Goal: Task Accomplishment & Management: Use online tool/utility

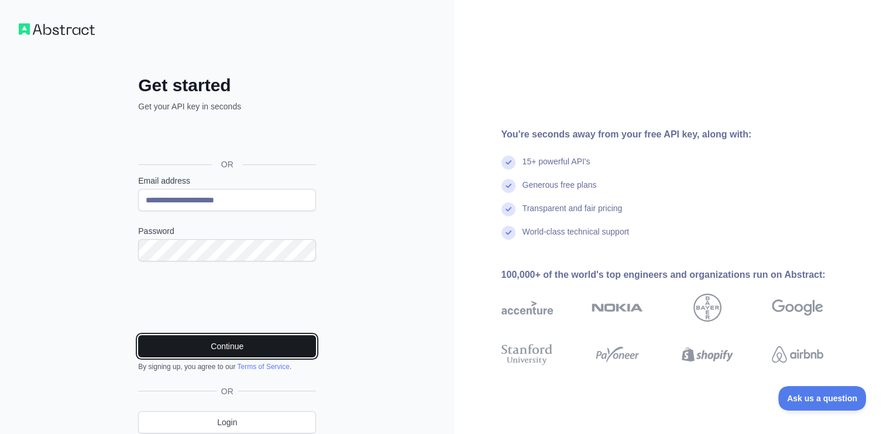
click at [239, 349] on button "Continue" at bounding box center [227, 346] width 178 height 22
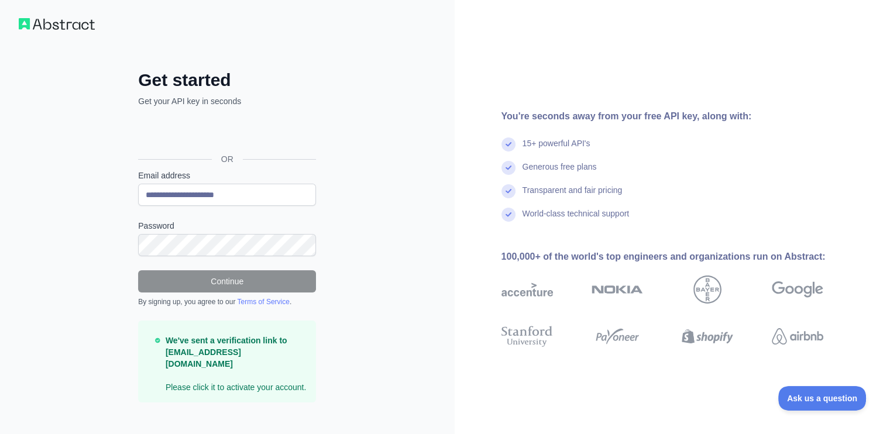
scroll to position [7, 0]
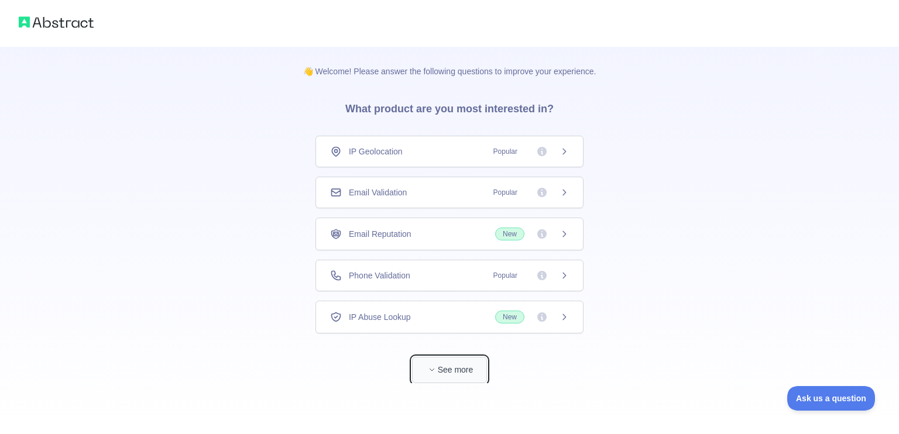
click at [458, 372] on button "See more" at bounding box center [449, 370] width 75 height 26
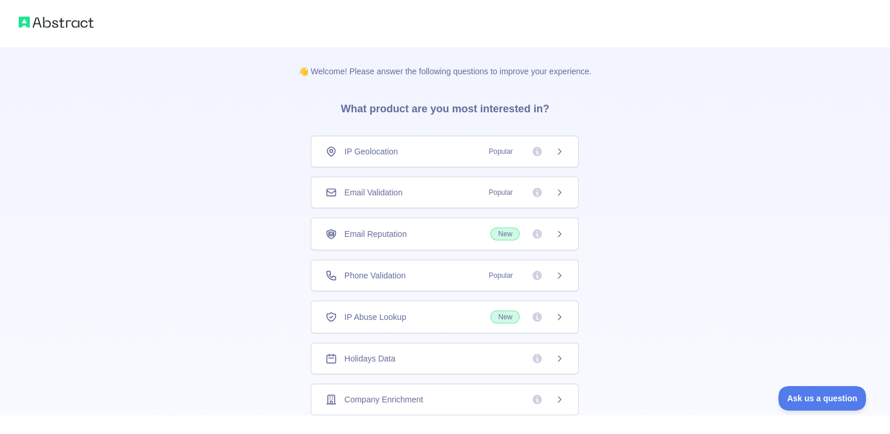
click at [544, 196] on span "Popular" at bounding box center [523, 193] width 83 height 12
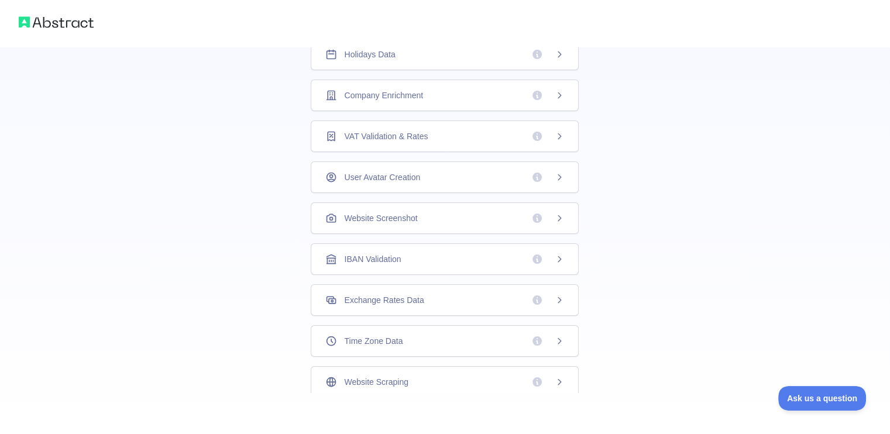
scroll to position [310, 0]
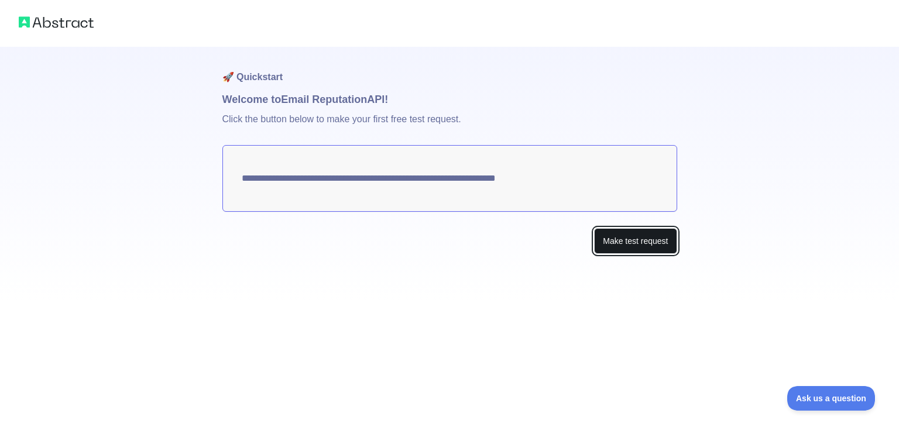
click at [652, 245] on button "Make test request" at bounding box center [635, 241] width 83 height 26
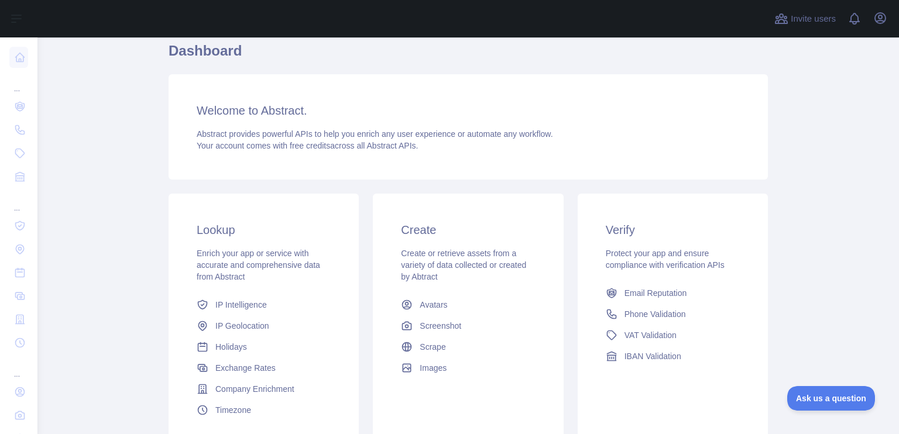
scroll to position [148, 0]
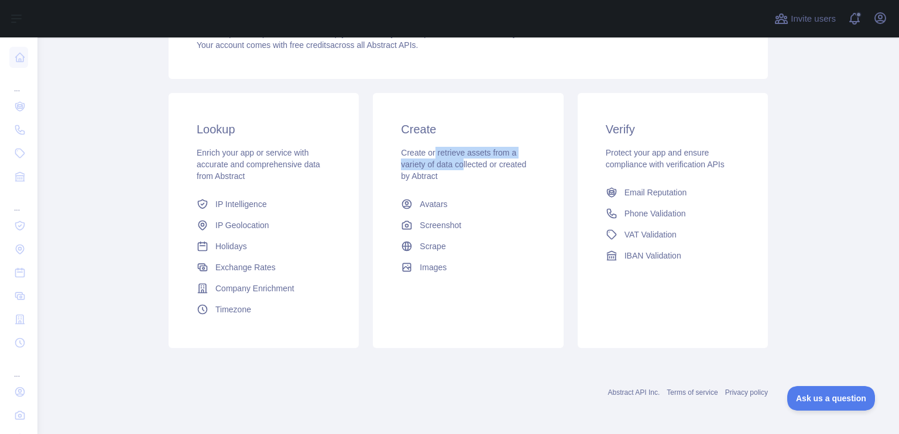
drag, startPoint x: 430, startPoint y: 154, endPoint x: 468, endPoint y: 170, distance: 41.5
click at [467, 169] on span "Create or retrieve assets from a variety of data collected or created by Abtract" at bounding box center [463, 164] width 125 height 33
click at [468, 170] on div "Create or retrieve assets from a variety of data collected or created by Abtract" at bounding box center [468, 164] width 134 height 35
drag, startPoint x: 456, startPoint y: 152, endPoint x: 476, endPoint y: 177, distance: 32.5
click at [476, 177] on div "Create or retrieve assets from a variety of data collected or created by Abtract" at bounding box center [468, 164] width 134 height 35
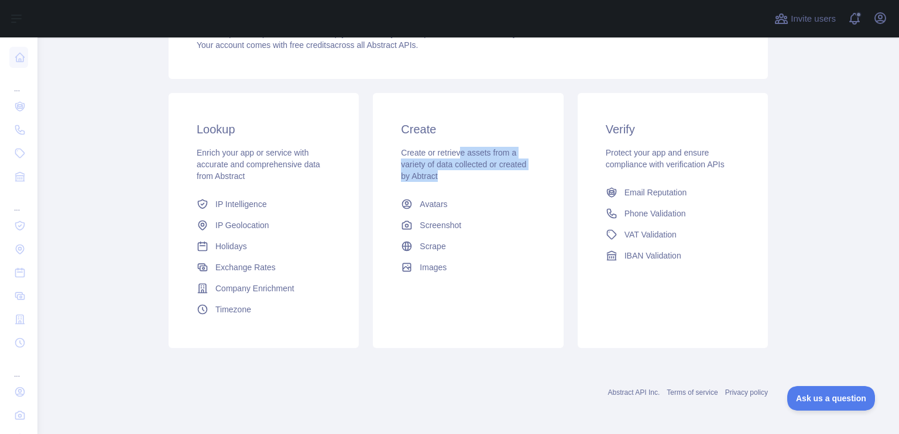
click at [476, 177] on div "Create or retrieve assets from a variety of data collected or created by Abtract" at bounding box center [468, 164] width 134 height 35
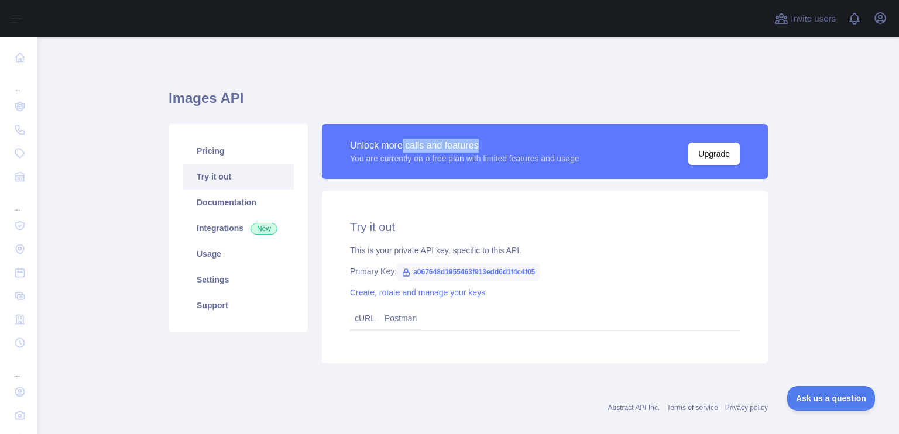
drag, startPoint x: 427, startPoint y: 148, endPoint x: 520, endPoint y: 151, distance: 93.1
click at [520, 151] on div "Unlock more calls and features" at bounding box center [464, 146] width 229 height 14
click at [700, 152] on button "Upgrade" at bounding box center [713, 154] width 51 height 22
drag, startPoint x: 399, startPoint y: 258, endPoint x: 478, endPoint y: 257, distance: 79.6
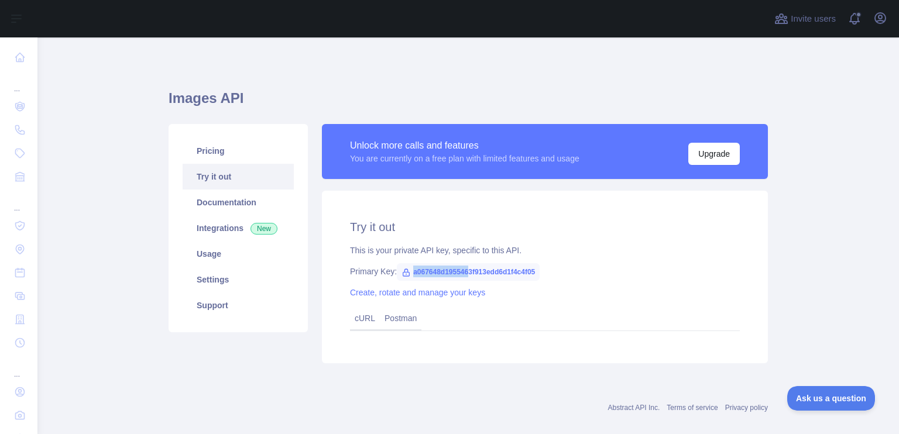
click at [477, 257] on div "Try it out This is your private API key, specific to this API. Primary Key: a06…" at bounding box center [545, 277] width 446 height 173
click at [482, 257] on div "Try it out This is your private API key, specific to this API. Primary Key: a06…" at bounding box center [545, 277] width 446 height 173
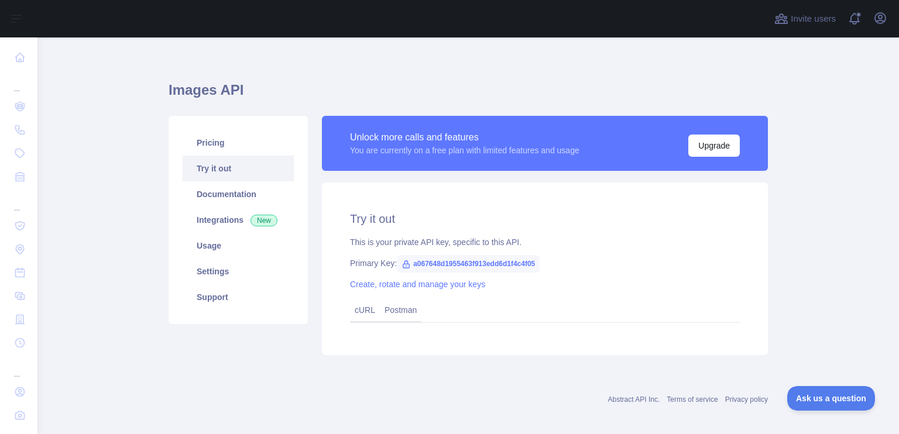
scroll to position [16, 0]
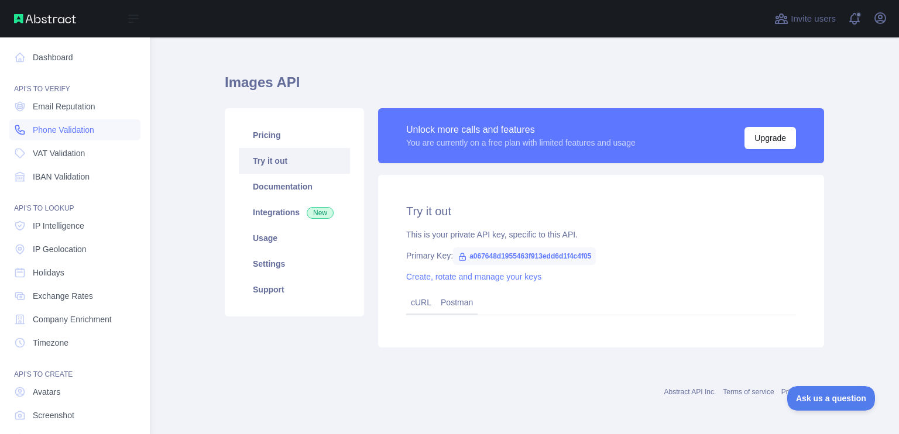
click at [48, 136] on link "Phone Validation" at bounding box center [74, 129] width 131 height 21
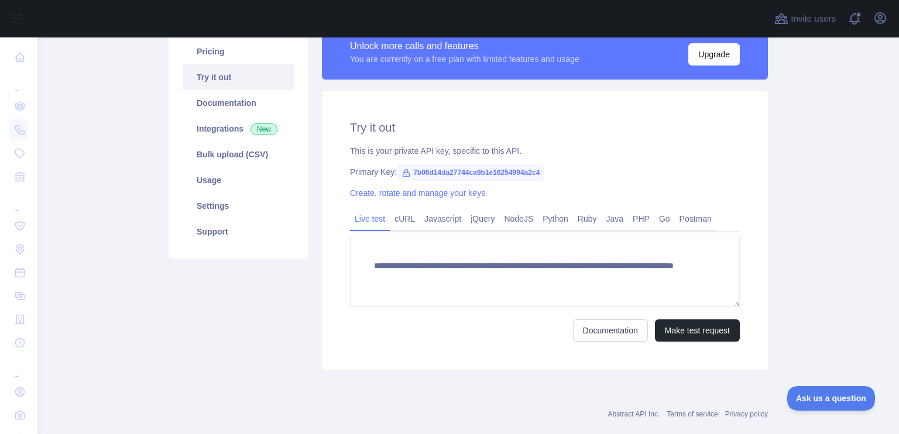
scroll to position [121, 0]
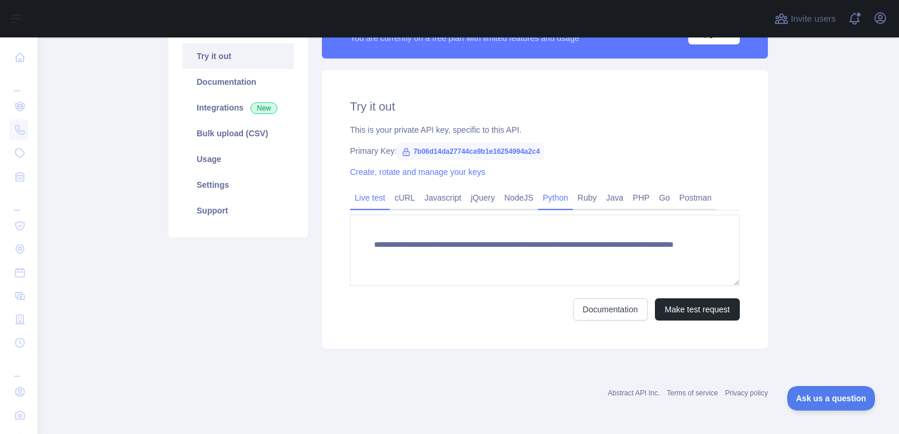
click at [554, 196] on link "Python" at bounding box center [555, 197] width 35 height 19
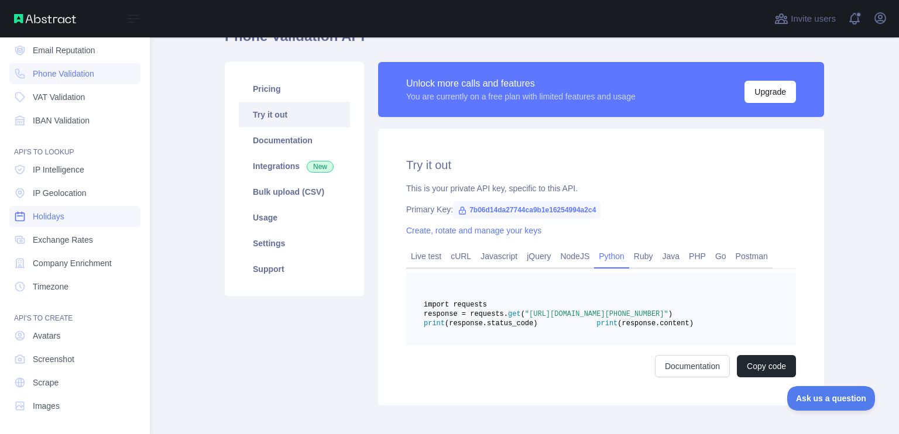
scroll to position [57, 0]
click at [101, 331] on link "Avatars" at bounding box center [74, 335] width 131 height 21
